Goal: Task Accomplishment & Management: Complete application form

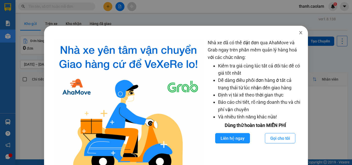
click at [302, 32] on span "Close" at bounding box center [301, 33] width 14 height 14
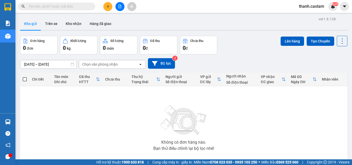
drag, startPoint x: 299, startPoint y: 32, endPoint x: 235, endPoint y: 14, distance: 66.2
click at [289, 31] on div "ver 1.8.138 Kho gửi Trên xe Kho nhận Hàng đã giao Đơn hàng 0 đơn Khối lượng 0 k…" at bounding box center [183, 100] width 331 height 170
click at [121, 7] on button at bounding box center [119, 6] width 9 height 9
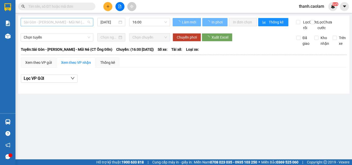
click at [72, 21] on span "Sài Gòn - [PERSON_NAME] - Mũi Né (CT Ông Đồn)" at bounding box center [57, 22] width 66 height 8
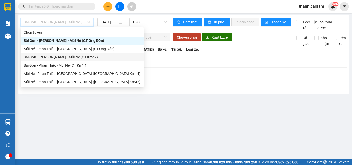
click at [86, 56] on div "Sài Gòn - [PERSON_NAME] - Mũi Né (CT Km42)" at bounding box center [82, 57] width 117 height 6
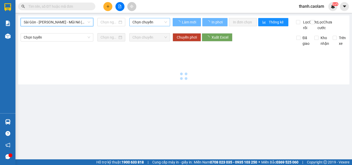
type input "[DATE]"
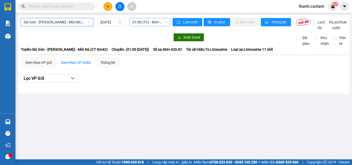
click at [143, 23] on span "01:00 (TC) - 86H-026.87" at bounding box center [149, 22] width 35 height 8
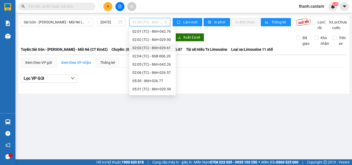
scroll to position [52, 0]
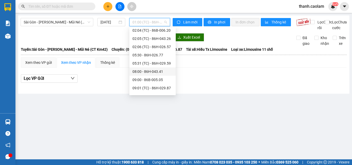
click at [156, 73] on div "08:00 - 86H-043.41" at bounding box center [152, 72] width 40 height 6
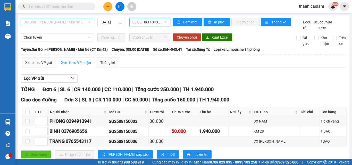
click at [68, 20] on span "Sài Gòn - [PERSON_NAME] - Mũi Né (CT Km42)" at bounding box center [57, 22] width 66 height 8
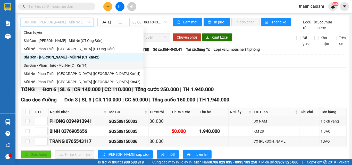
click at [84, 67] on div "Sài Gòn - Phan Thiết - Mũi Né (CT Km14)" at bounding box center [82, 66] width 117 height 6
type input "[DATE]"
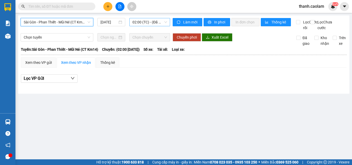
click at [150, 21] on span "02:00 (TC) - (Đã hủy)" at bounding box center [149, 22] width 35 height 8
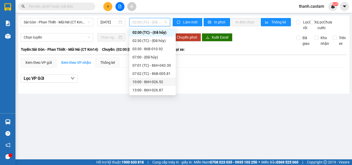
click at [160, 81] on div "10:00 - 86H-026.52" at bounding box center [152, 82] width 40 height 6
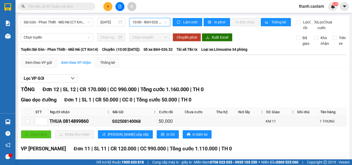
click at [110, 5] on button at bounding box center [107, 6] width 9 height 9
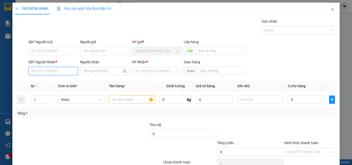
click at [66, 69] on input "SĐT Người Nhận *" at bounding box center [53, 71] width 50 height 8
type input "0949678979"
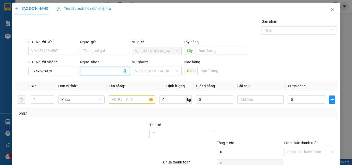
click at [108, 70] on input "Người nhận" at bounding box center [102, 71] width 38 height 6
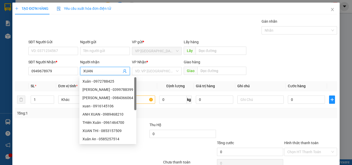
type input "XUAN"
click at [161, 66] on div "VP Nhận *" at bounding box center [157, 63] width 50 height 8
click at [161, 73] on input "search" at bounding box center [155, 71] width 40 height 8
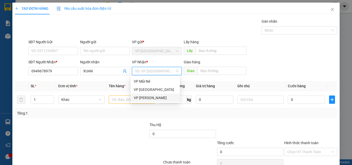
click at [157, 98] on div "VP [PERSON_NAME]" at bounding box center [155, 98] width 43 height 6
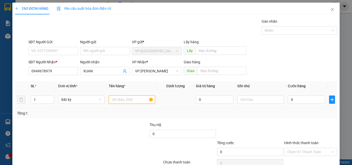
click at [136, 103] on input "text" at bounding box center [132, 100] width 46 height 8
click at [136, 98] on input "text" at bounding box center [132, 100] width 46 height 8
type input "1 KIEN"
type input "4"
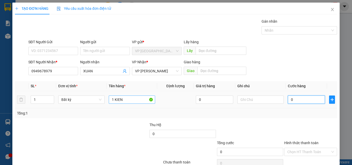
type input "4"
type input "40"
type input "40.000"
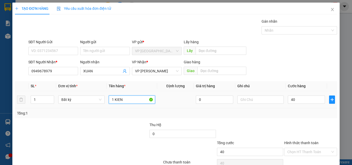
type input "40.000"
click at [136, 98] on input "1 KIEN" at bounding box center [132, 100] width 46 height 8
type input "1 KIEN"
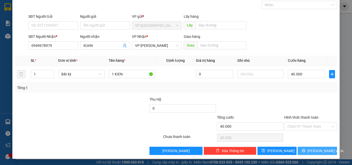
click at [323, 151] on span "[PERSON_NAME] và In" at bounding box center [325, 151] width 36 height 6
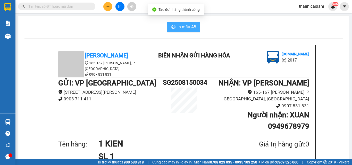
click at [178, 23] on button "In mẫu A5" at bounding box center [183, 27] width 33 height 10
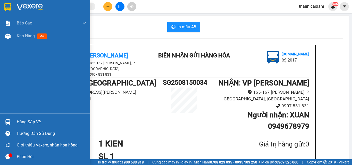
click at [2, 5] on div at bounding box center [45, 8] width 90 height 17
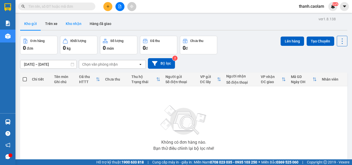
click at [72, 26] on button "Kho nhận" at bounding box center [74, 24] width 24 height 12
